Goal: Information Seeking & Learning: Learn about a topic

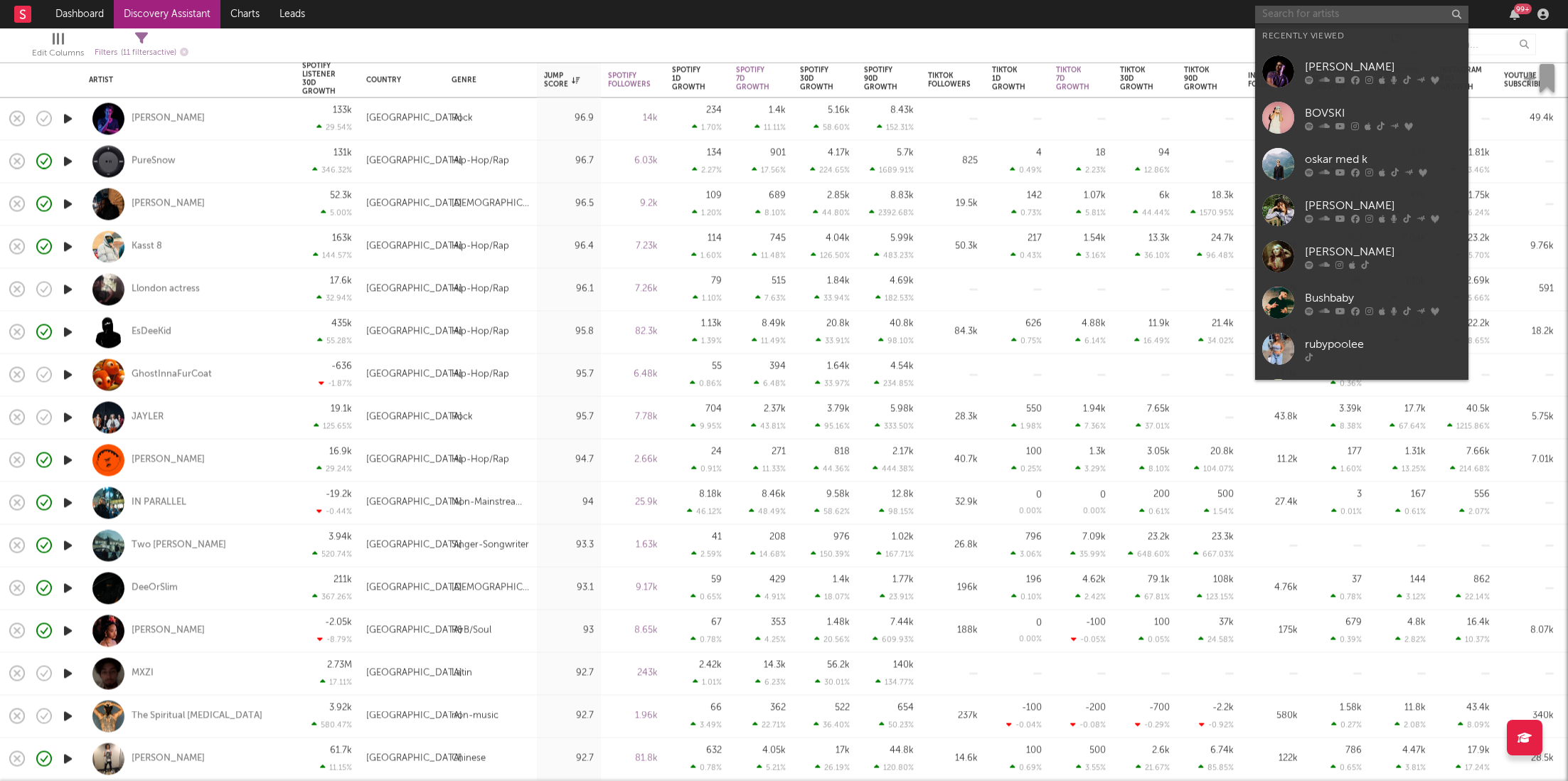
click at [1333, 14] on input "text" at bounding box center [1362, 14] width 213 height 18
paste input "[URL][DOMAIN_NAME]"
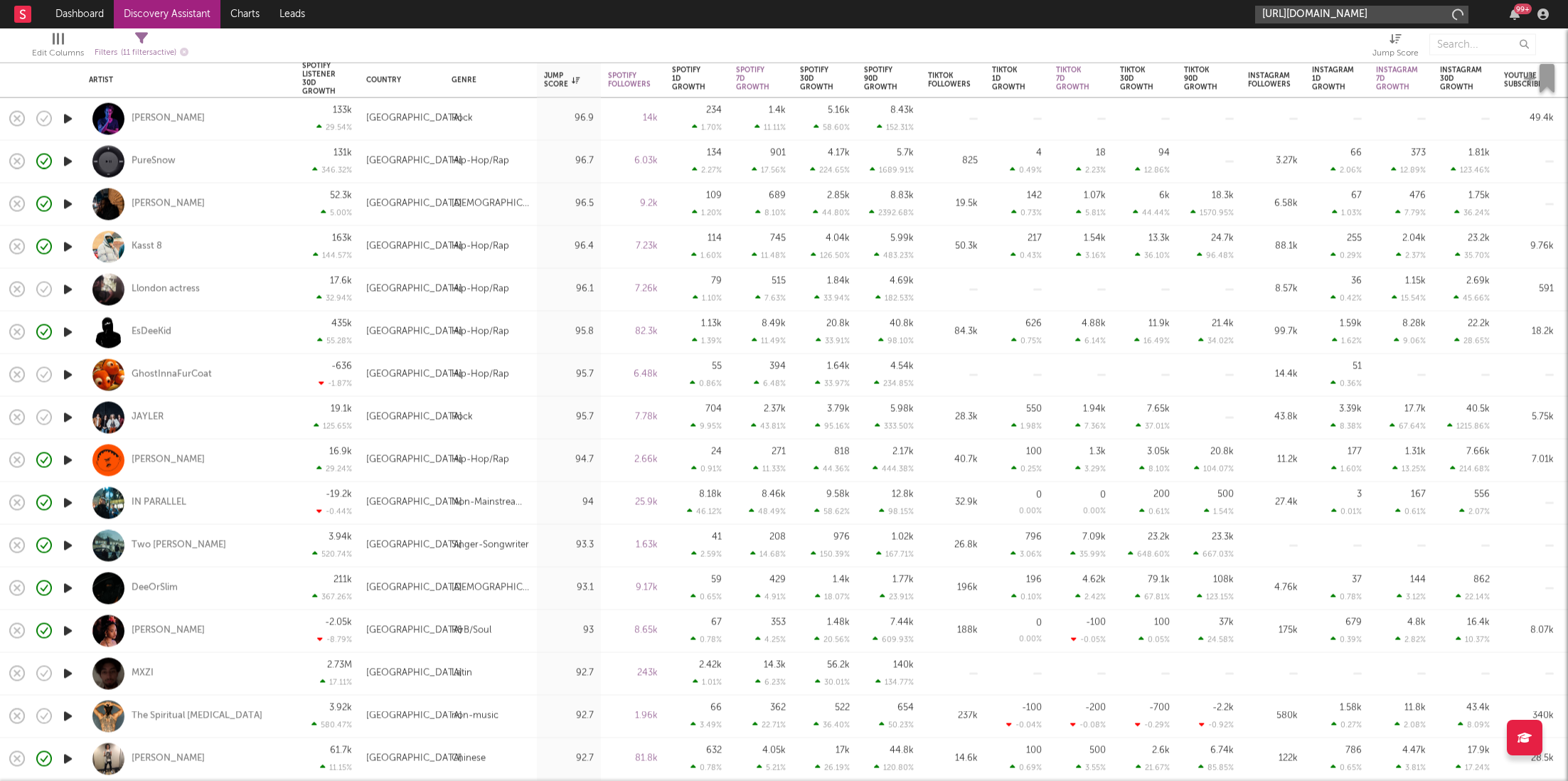
scroll to position [0, 249]
type input "[URL][DOMAIN_NAME]"
click at [1335, 42] on div "[PERSON_NAME]" at bounding box center [1382, 47] width 157 height 17
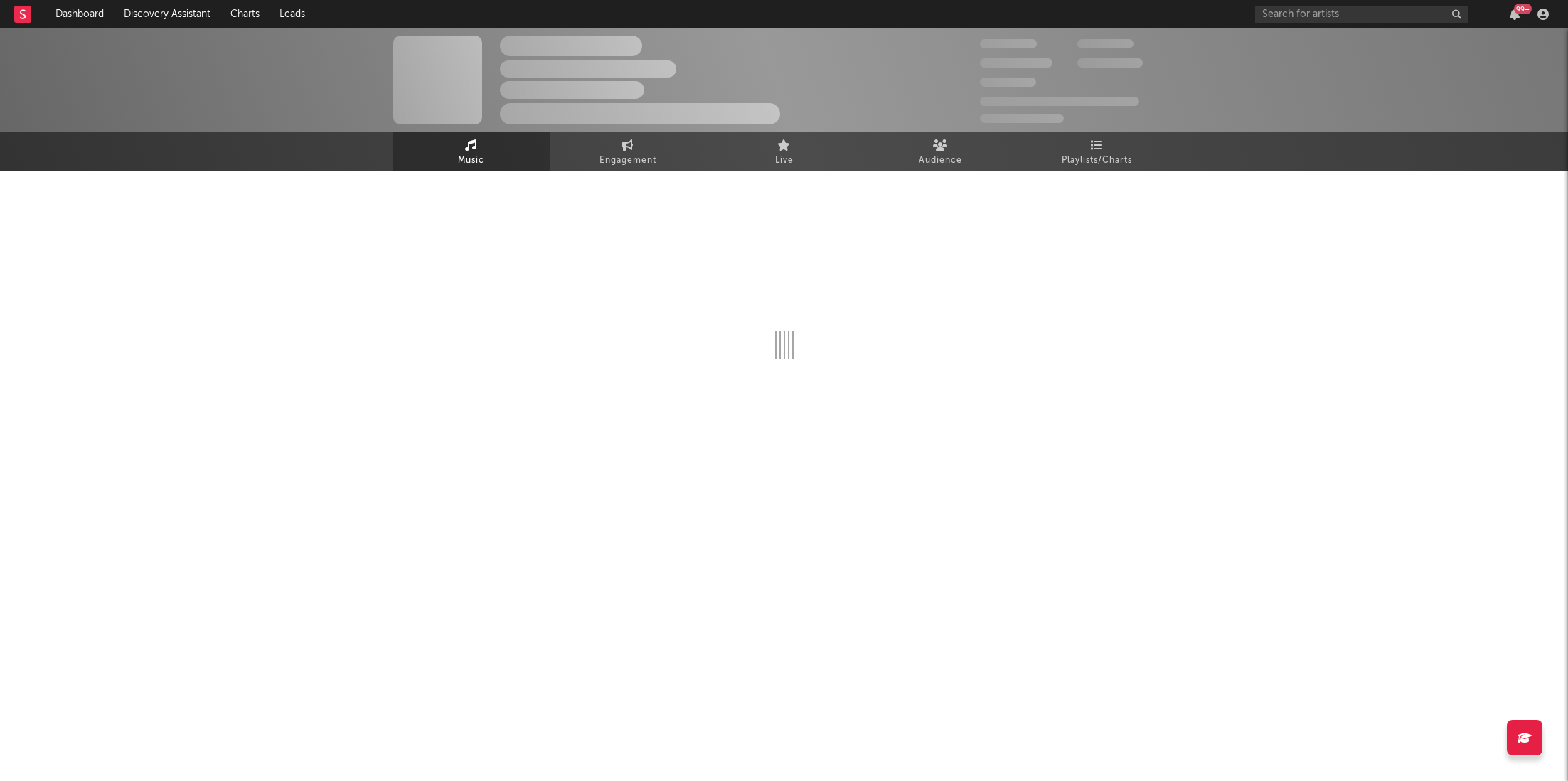
select select "6m"
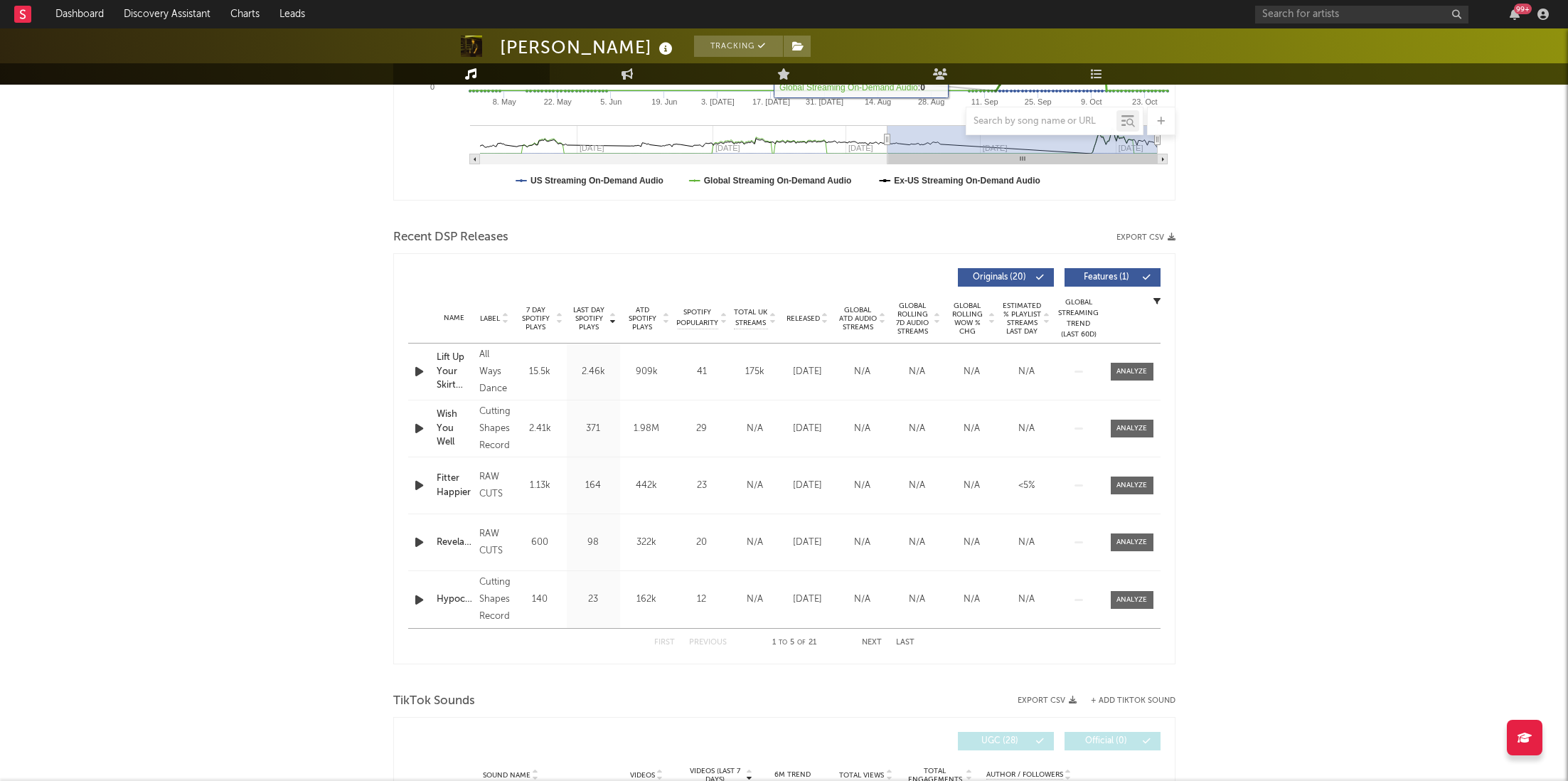
scroll to position [365, 0]
click at [1143, 374] on div at bounding box center [1132, 373] width 30 height 11
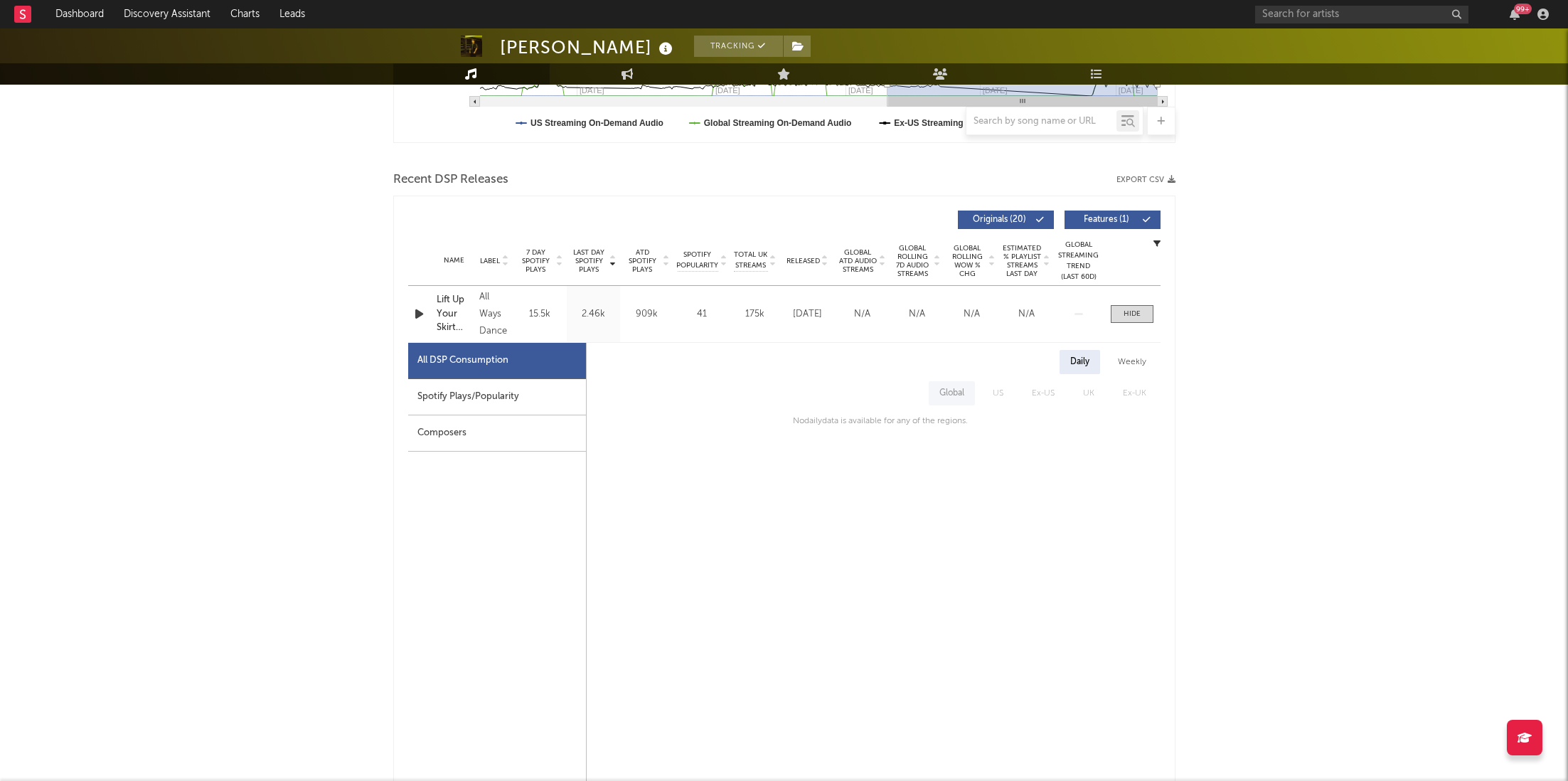
scroll to position [437, 0]
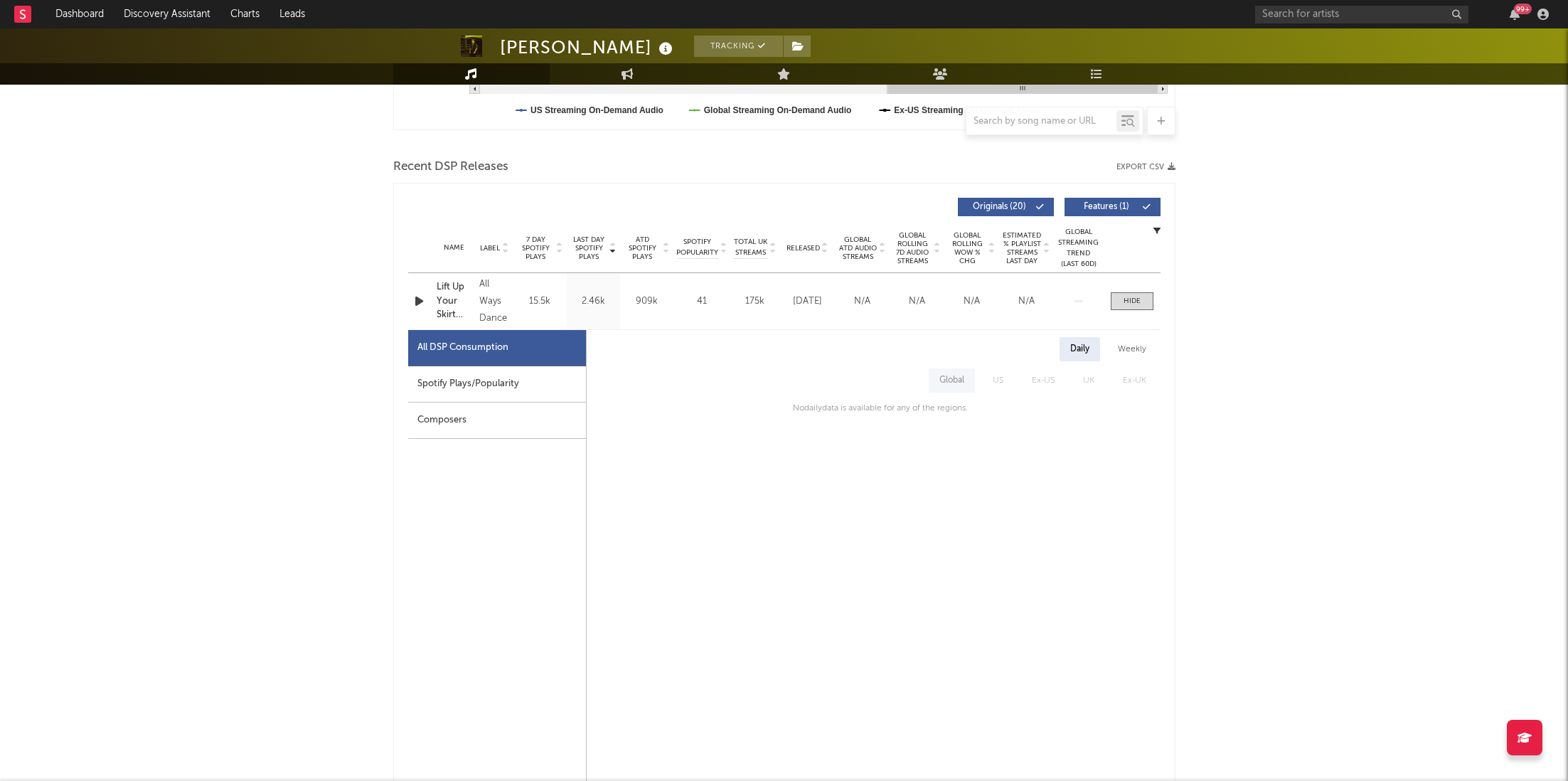
click at [437, 371] on div "Spotify Plays/Popularity" at bounding box center [497, 384] width 178 height 36
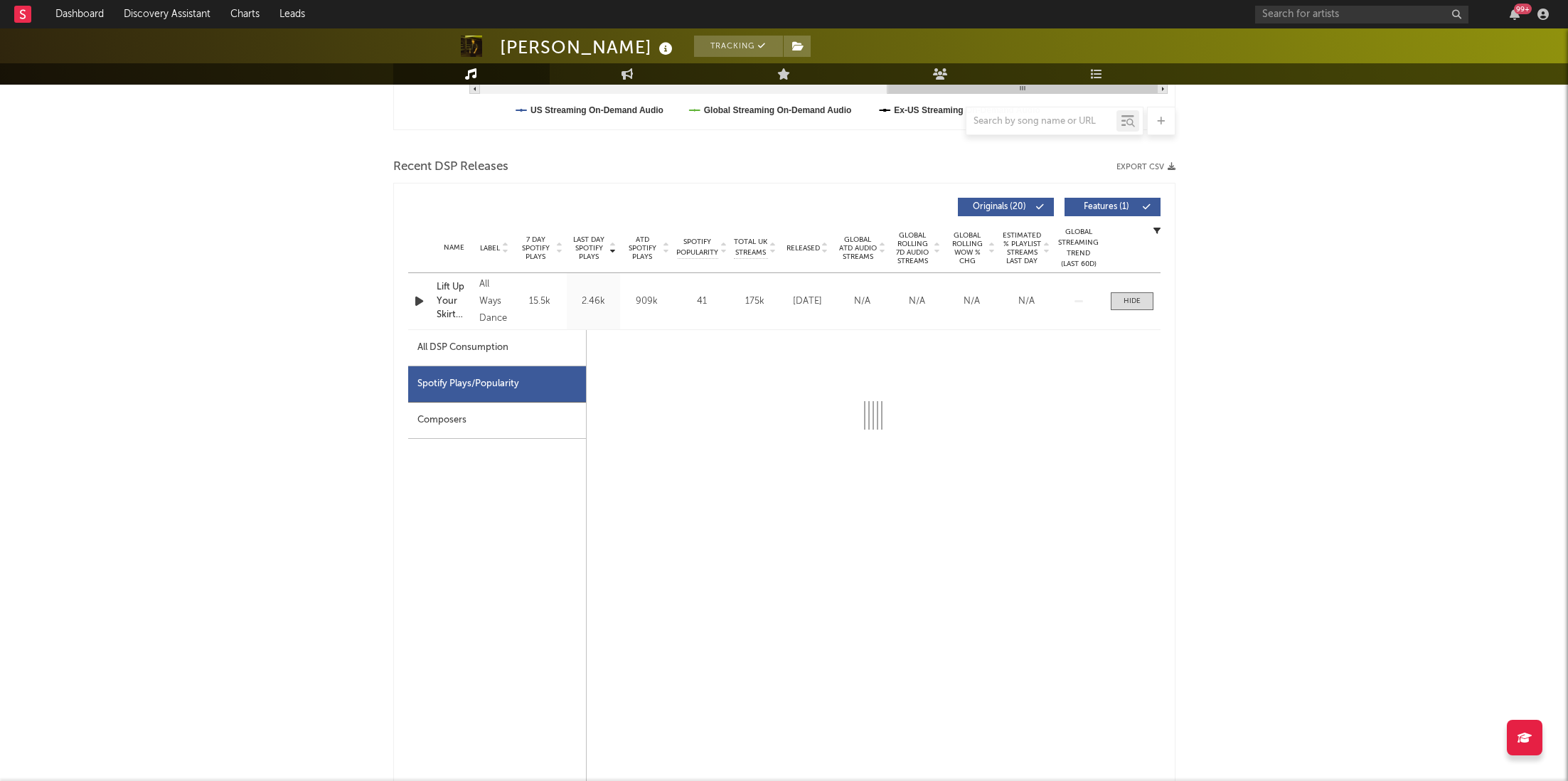
select select "6m"
select select "1w"
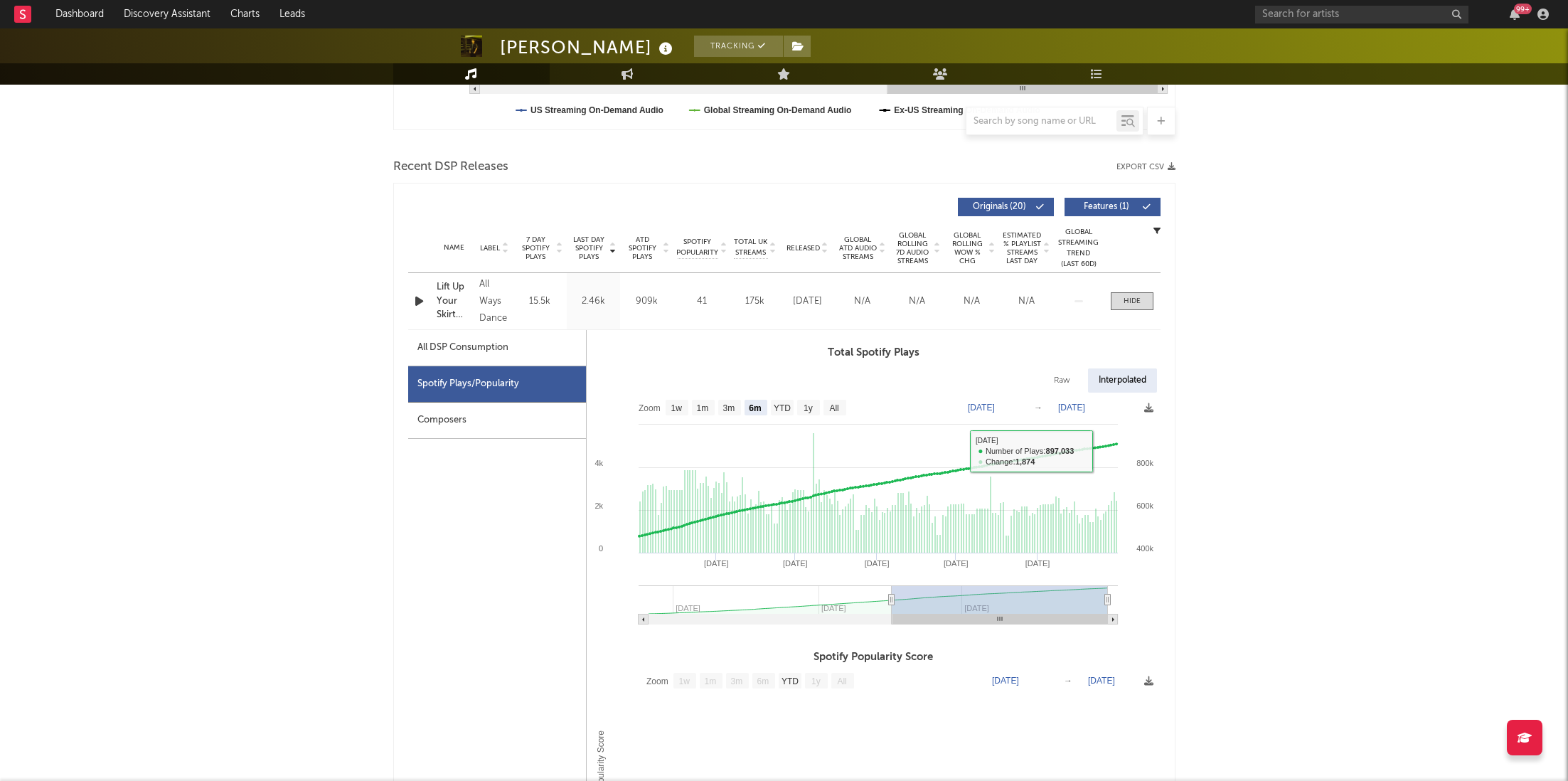
scroll to position [0, 0]
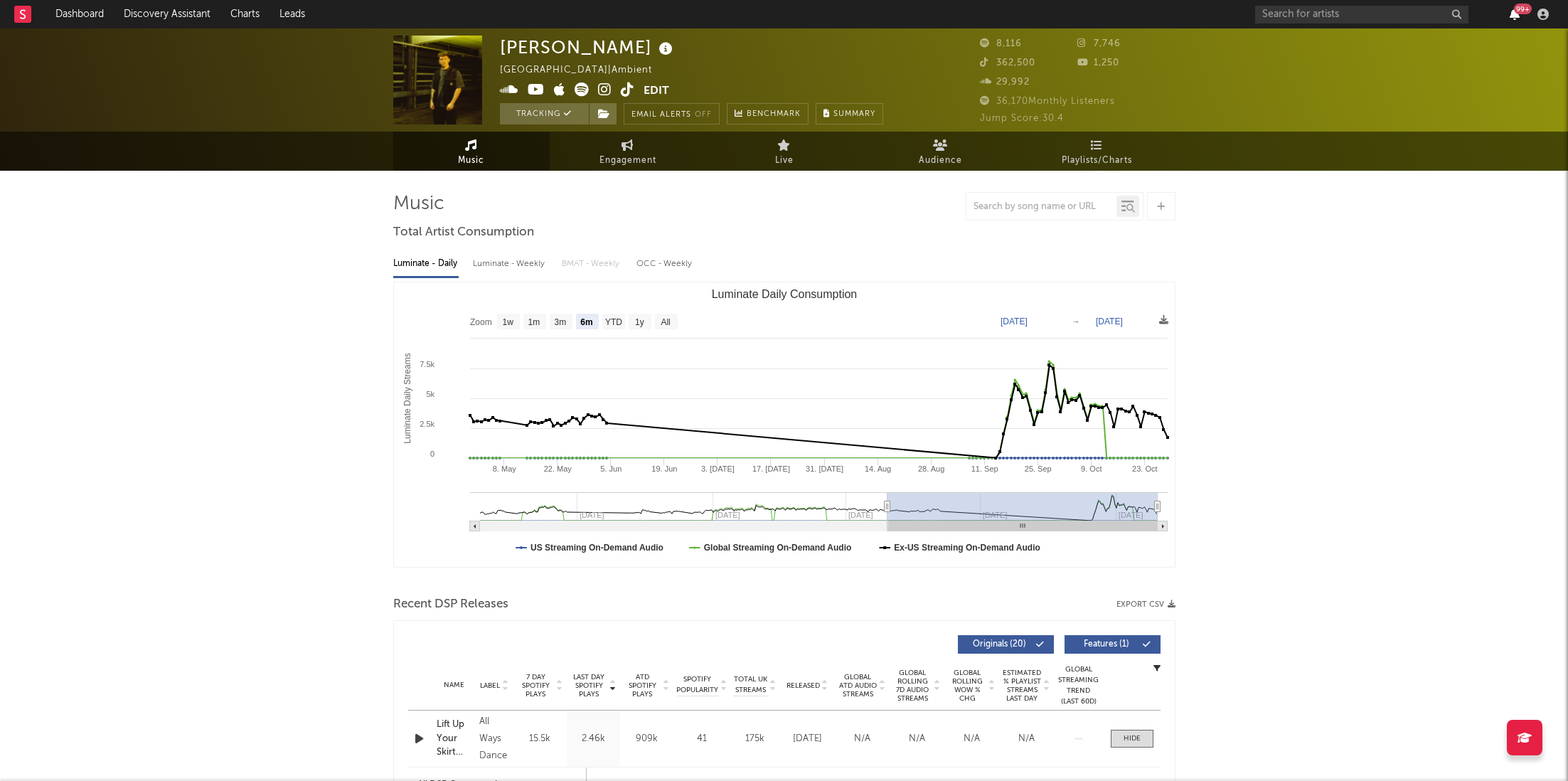
click at [1517, 19] on icon "button" at bounding box center [1515, 14] width 10 height 11
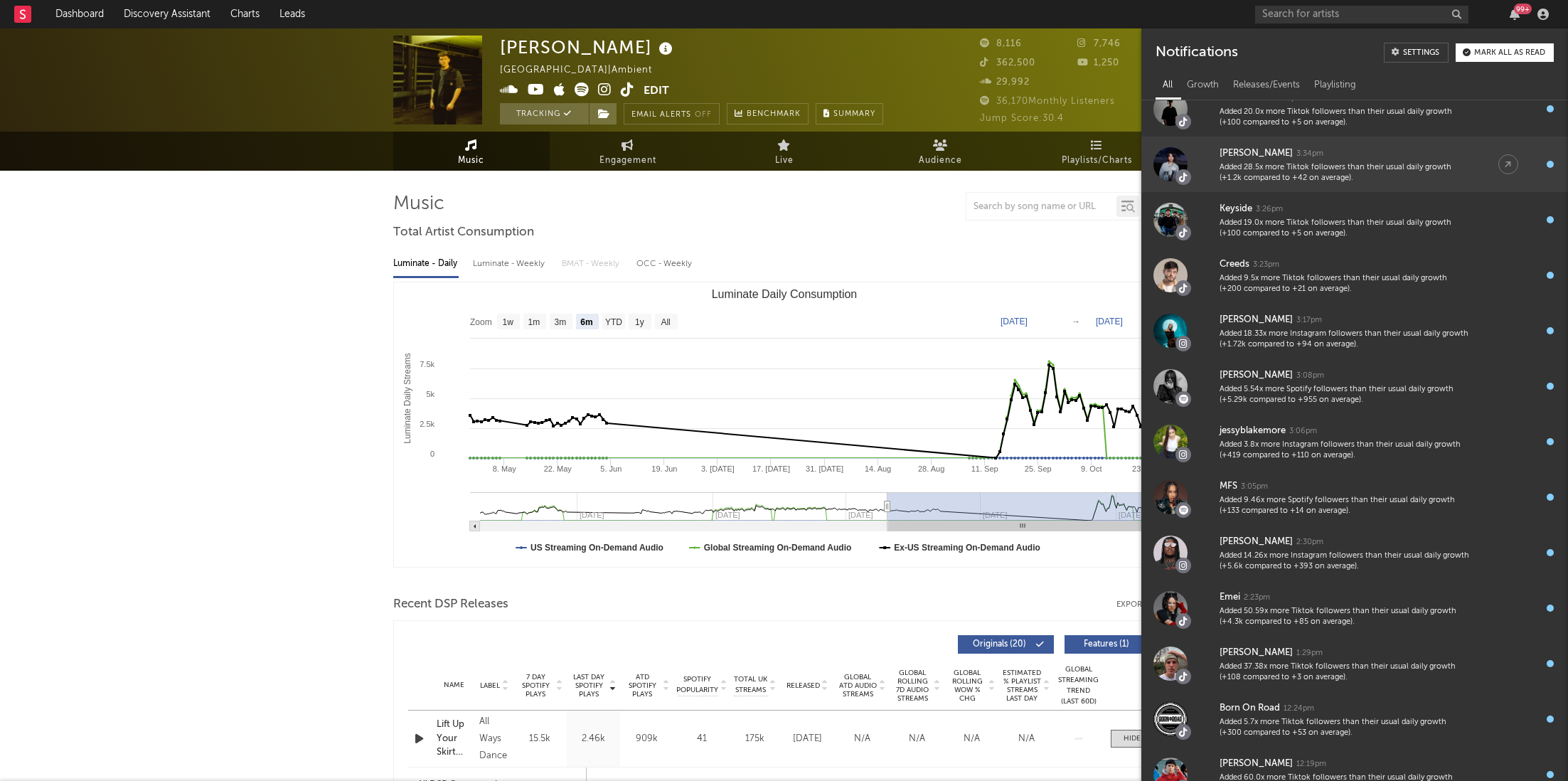
scroll to position [474, 0]
